Goal: Transaction & Acquisition: Register for event/course

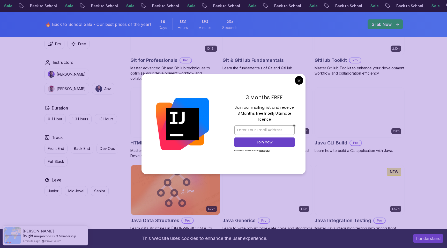
scroll to position [604, 0]
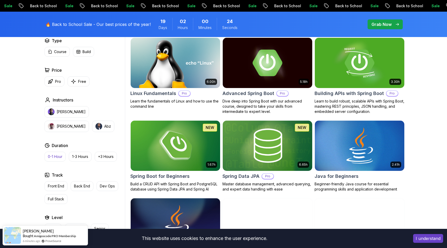
scroll to position [174, 0]
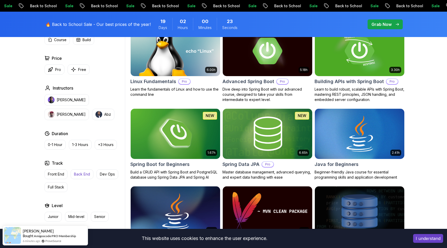
click at [80, 176] on button "Back End" at bounding box center [82, 174] width 23 height 10
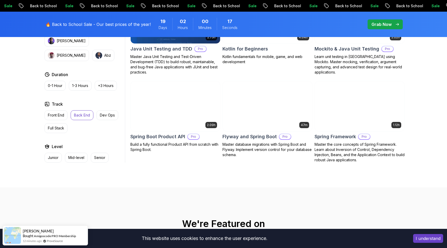
scroll to position [627, 0]
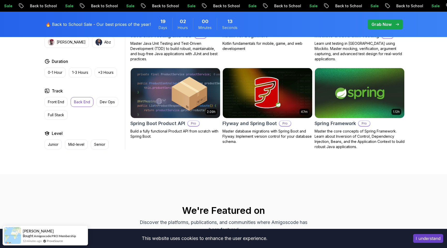
click at [377, 99] on img at bounding box center [359, 93] width 94 height 52
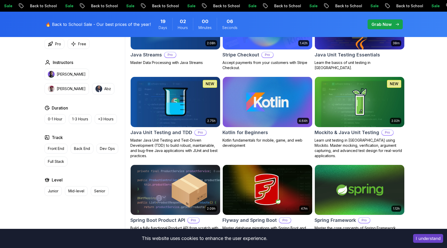
scroll to position [524, 0]
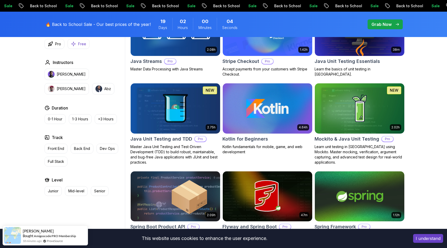
click at [78, 44] on button "Free" at bounding box center [78, 44] width 22 height 10
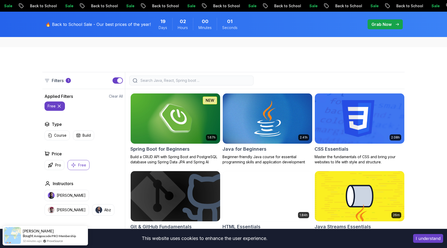
scroll to position [97, 0]
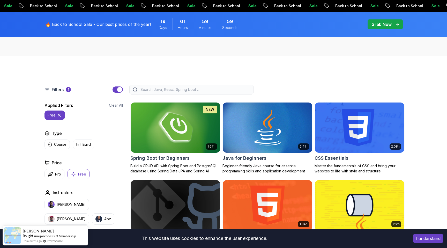
click at [154, 122] on img at bounding box center [175, 127] width 94 height 52
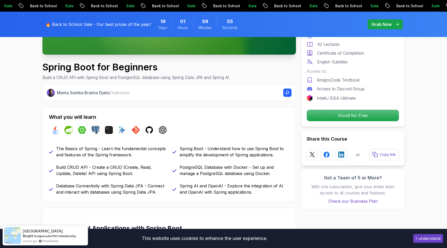
scroll to position [161, 0]
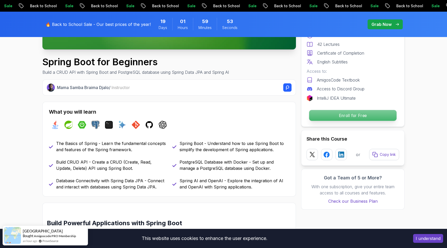
click at [343, 110] on p "Enroll for Free" at bounding box center [352, 115] width 87 height 11
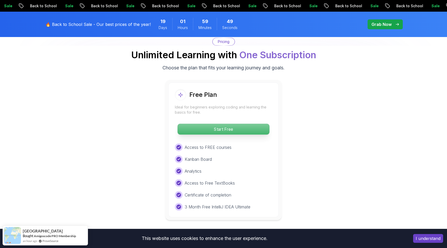
scroll to position [1052, 0]
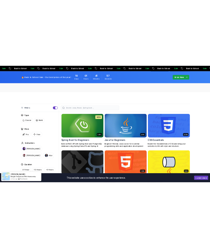
scroll to position [96, 0]
